Goal: Find contact information: Find contact information

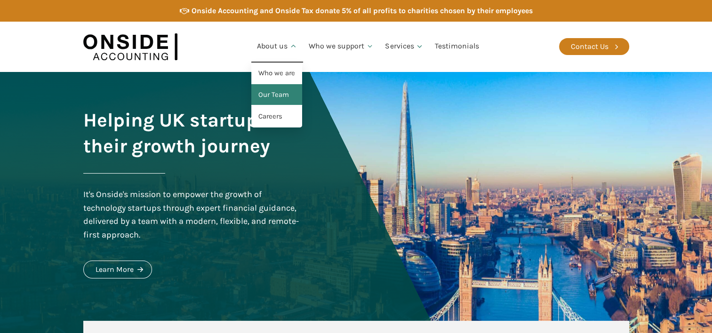
click at [283, 92] on link "Our Team" at bounding box center [276, 95] width 51 height 22
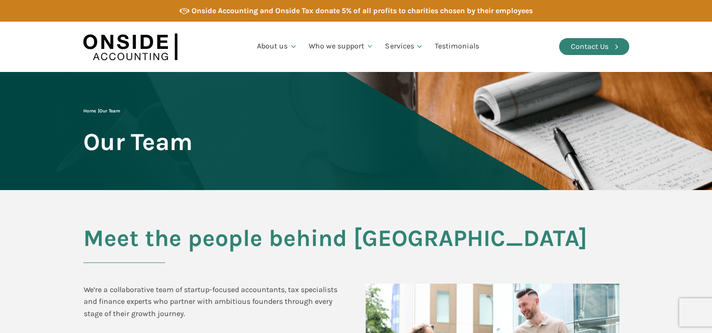
click at [592, 49] on div "Contact Us" at bounding box center [590, 46] width 38 height 12
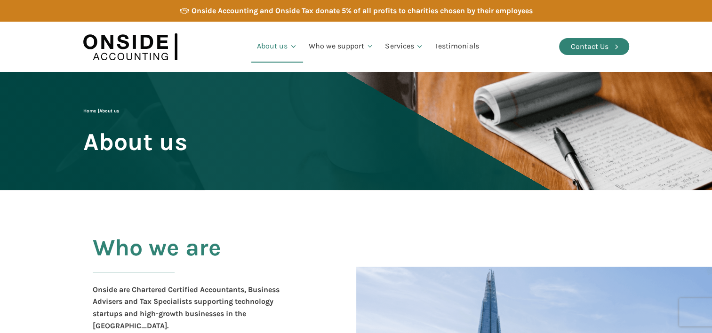
click at [598, 48] on div "Contact Us" at bounding box center [590, 46] width 38 height 12
